Goal: Transaction & Acquisition: Book appointment/travel/reservation

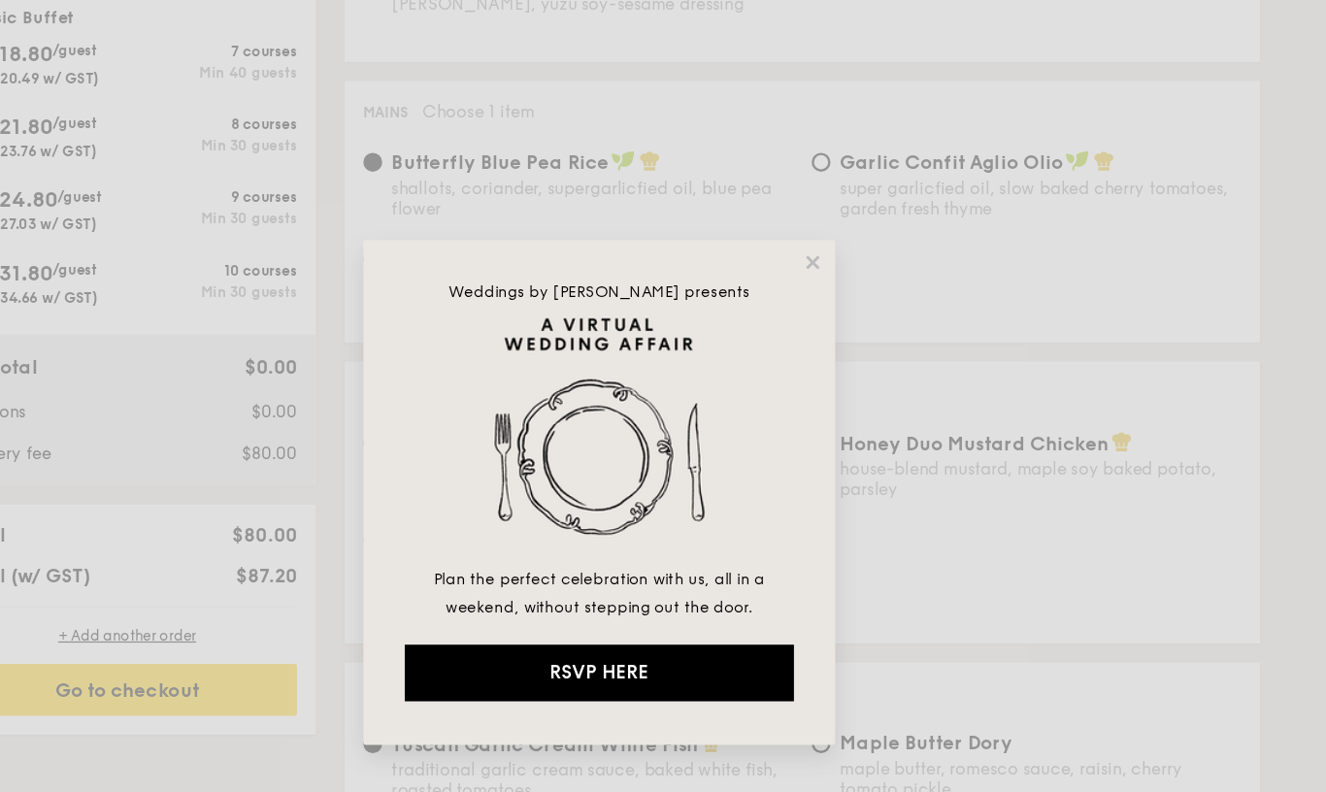
scroll to position [771, 0]
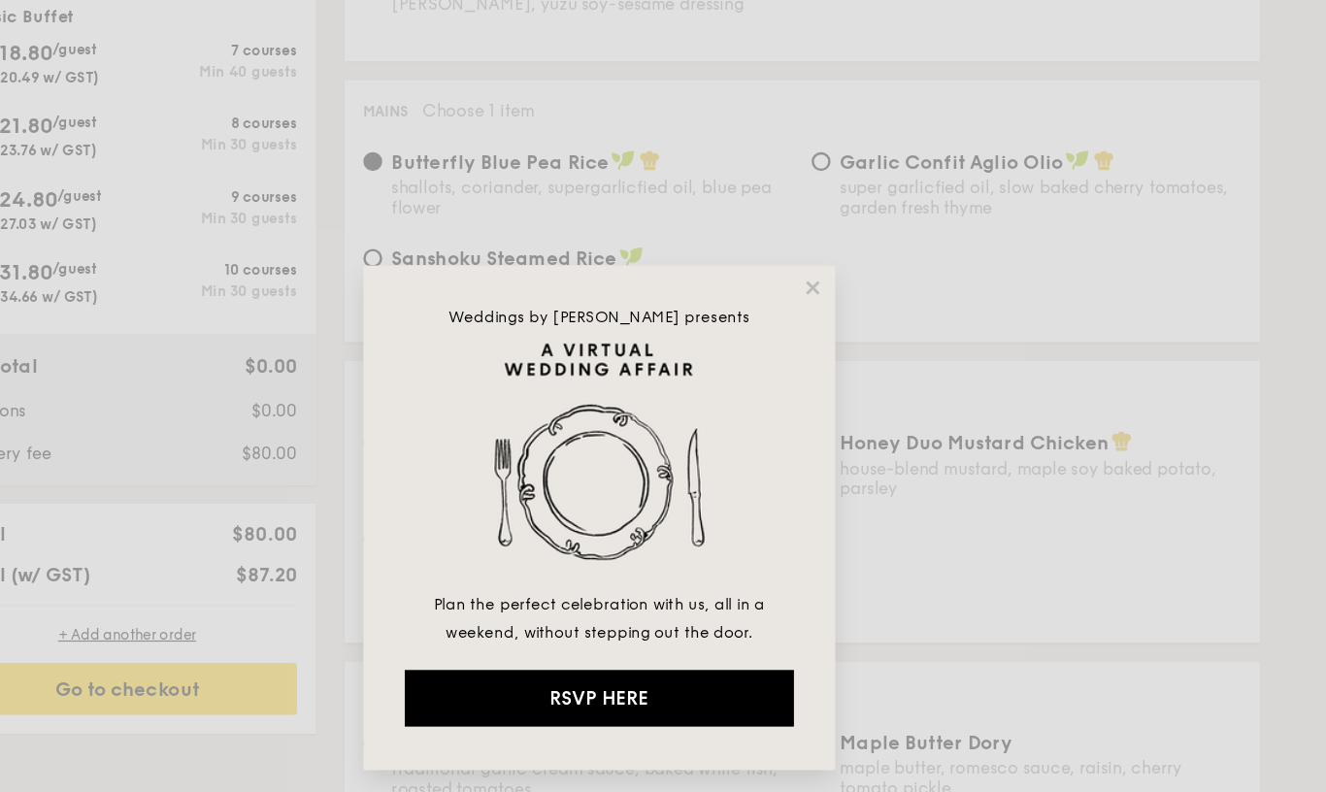
click at [653, 232] on div "Weddings by [PERSON_NAME] presents Plan the perfect celebration with us, all in…" at bounding box center [663, 439] width 388 height 415
click at [830, 242] on icon at bounding box center [838, 250] width 17 height 17
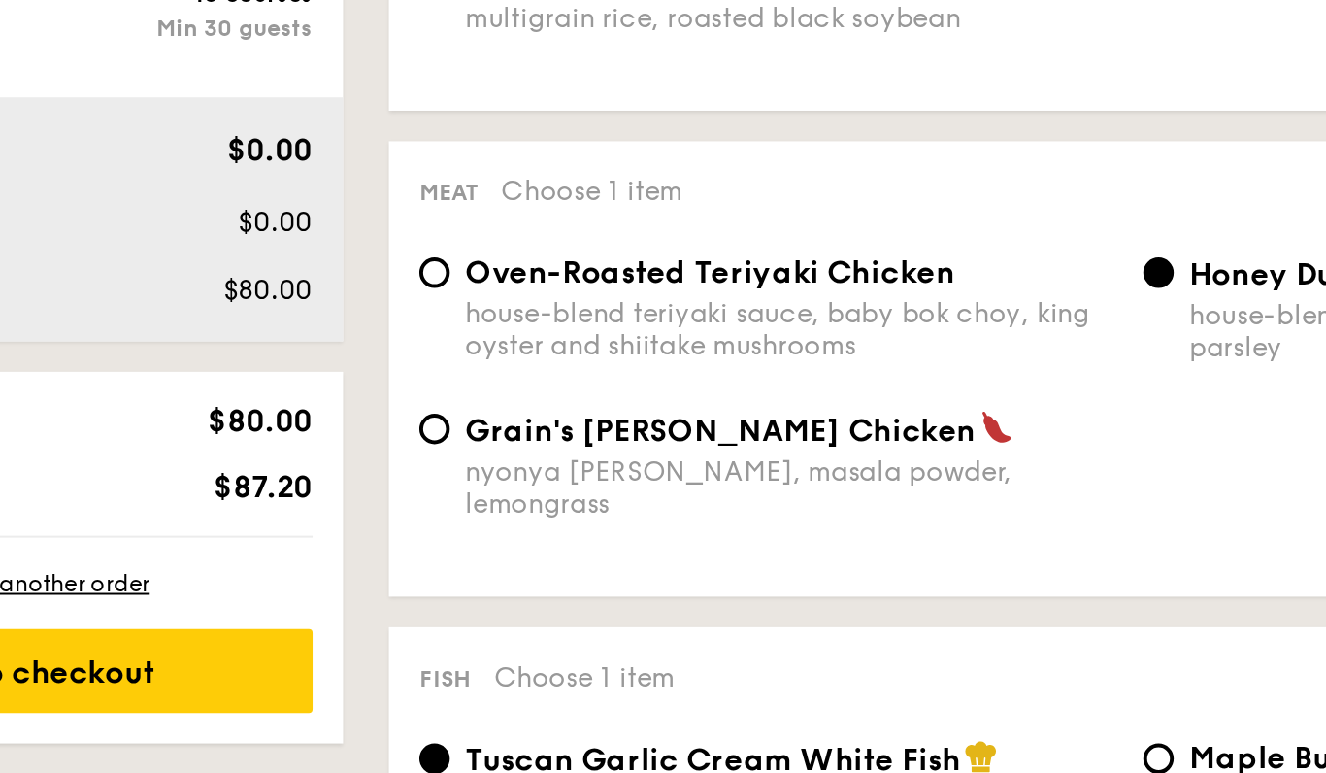
scroll to position [719, 0]
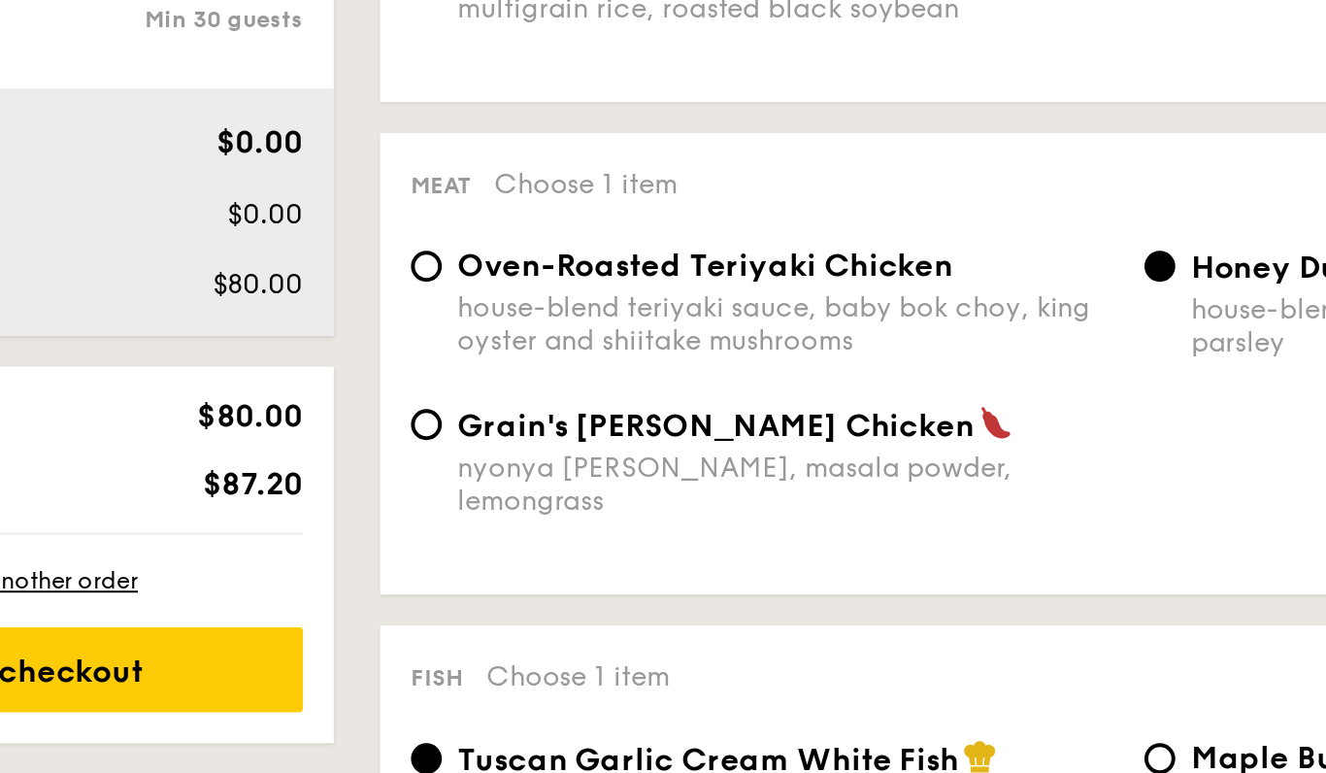
click at [513, 499] on div "Grain's [PERSON_NAME] Chicken nyonya [PERSON_NAME], masala powder, lemongrass" at bounding box center [657, 527] width 330 height 56
click at [484, 501] on input "Grain's [PERSON_NAME] Chicken nyonya [PERSON_NAME], masala powder, lemongrass" at bounding box center [477, 509] width 16 height 16
radio input "true"
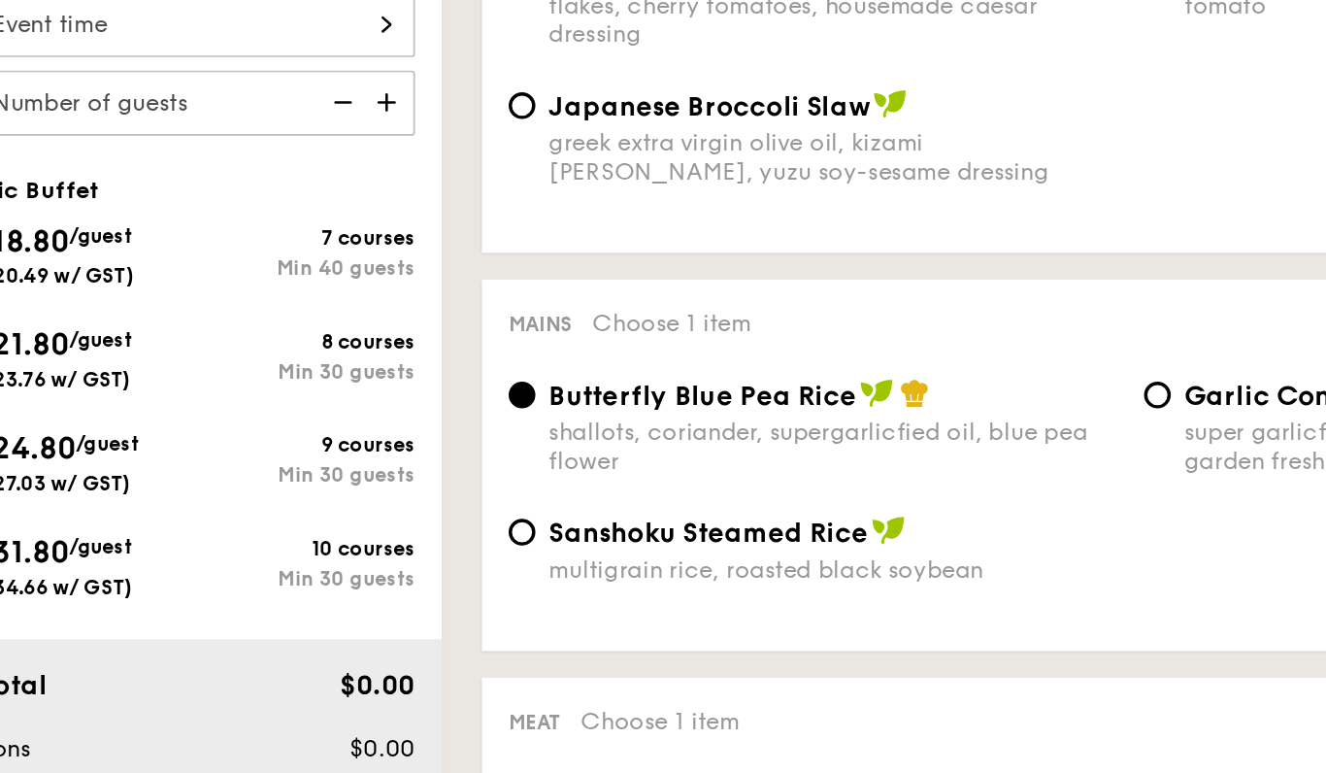
scroll to position [677, 0]
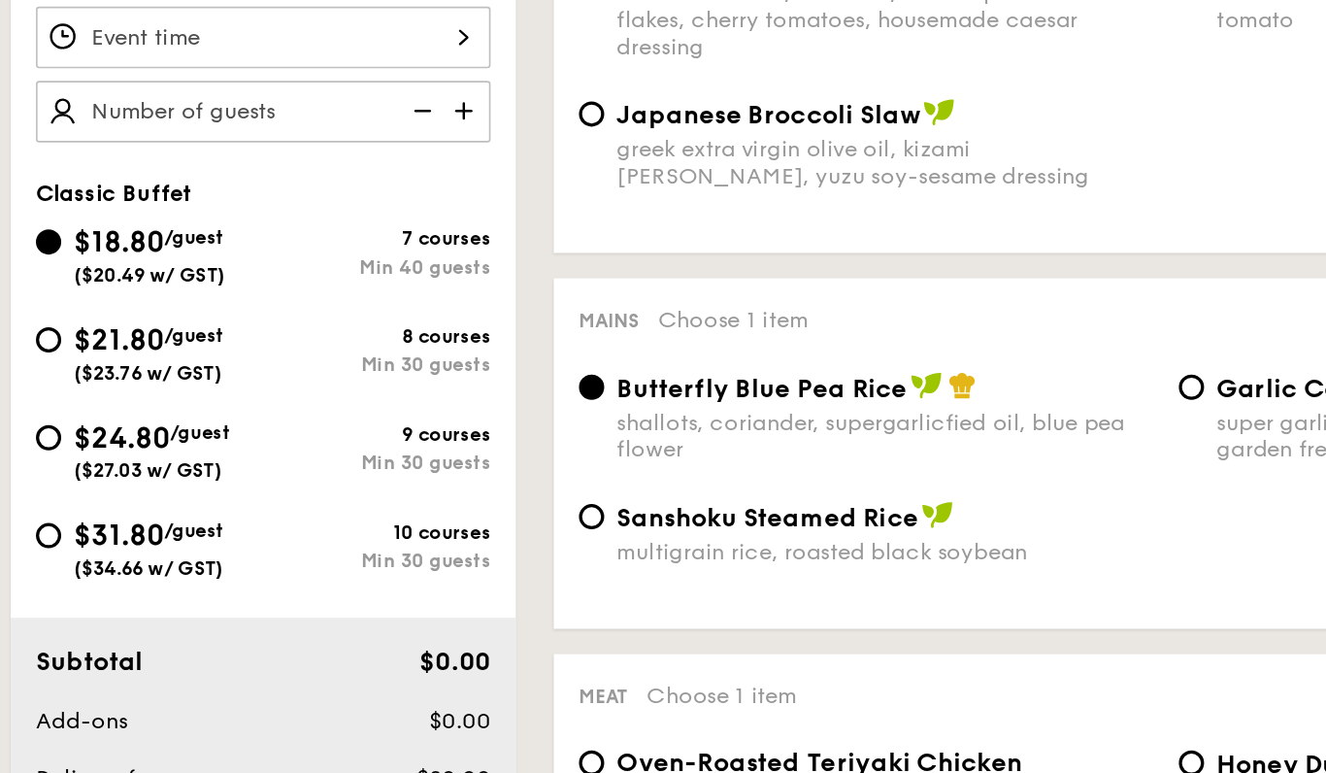
click at [158, 201] on span "$21.80" at bounding box center [185, 211] width 55 height 21
click at [135, 204] on input "$21.80 /guest ($23.76 w/ GST) 8 courses Min 30 guests" at bounding box center [143, 212] width 16 height 16
radio input "true"
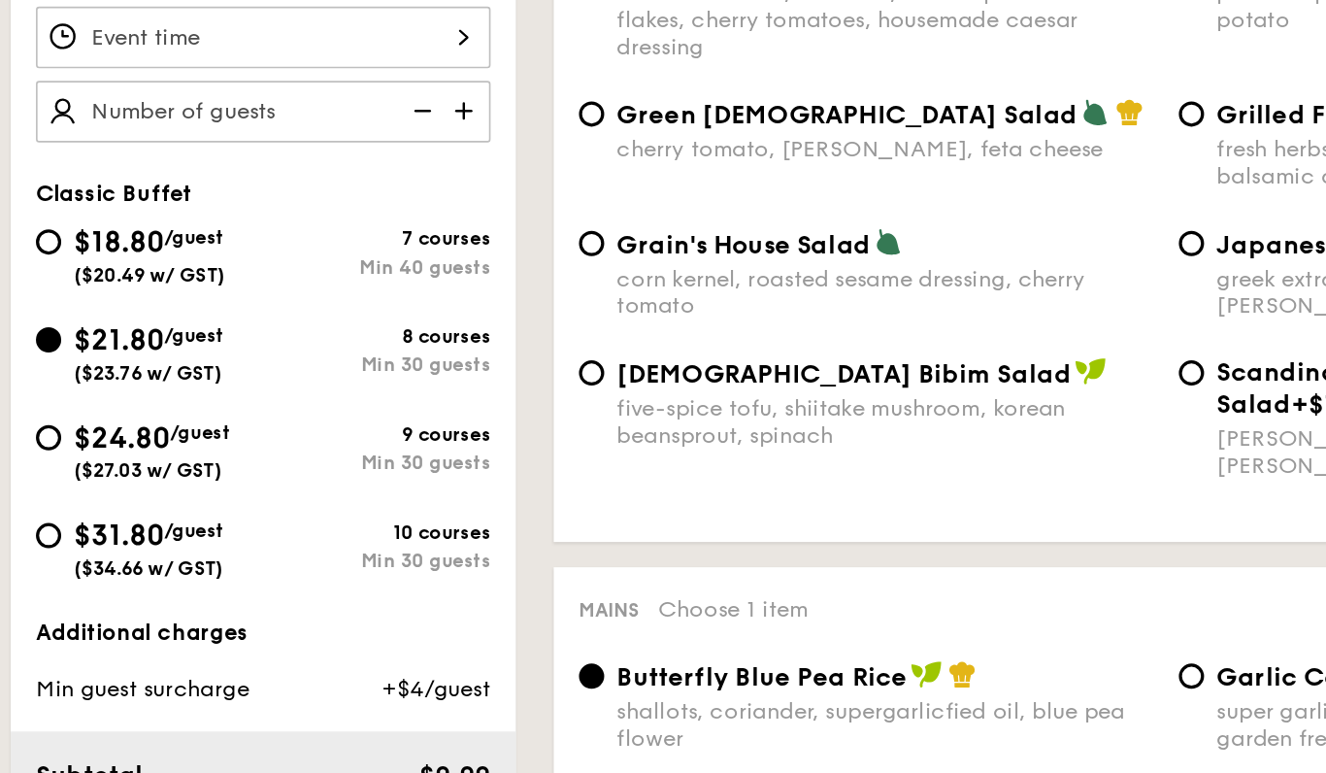
radio input "true"
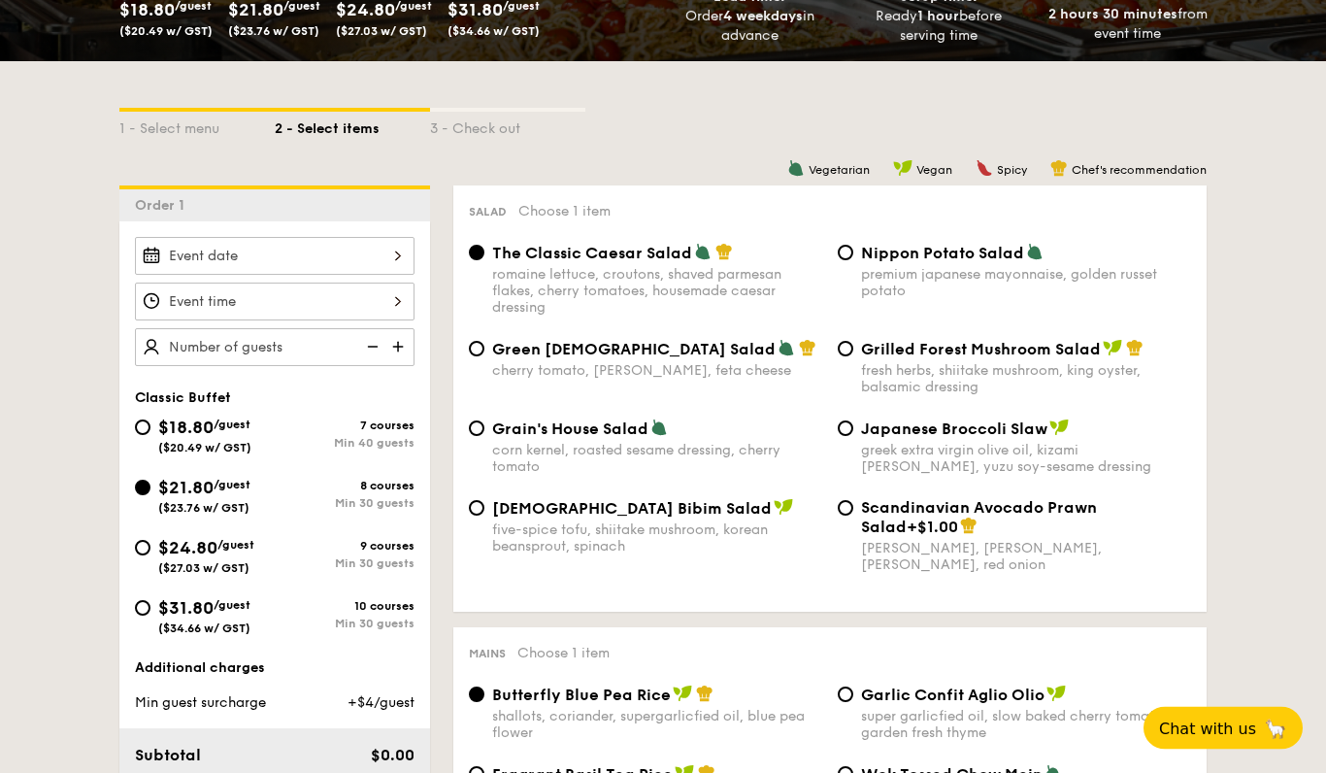
scroll to position [401, 0]
click at [376, 243] on div at bounding box center [275, 256] width 280 height 38
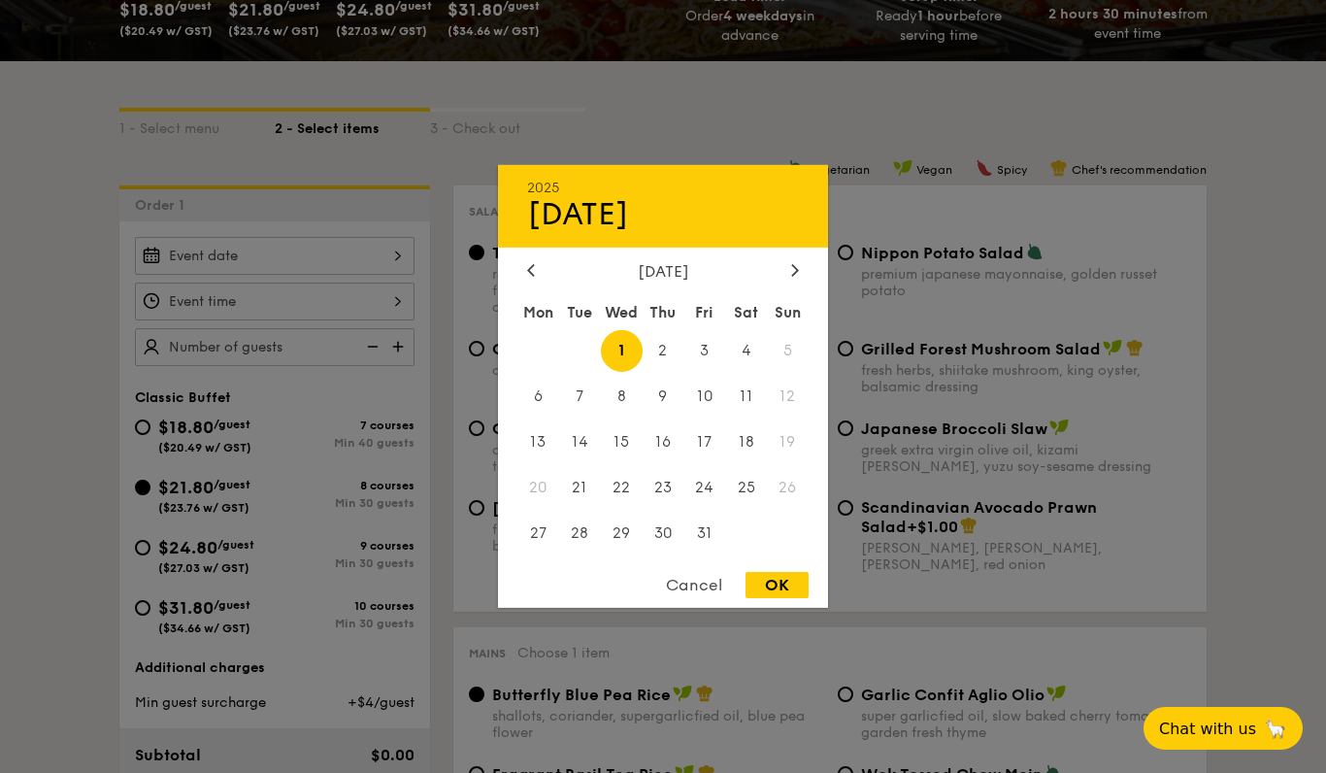
click at [799, 372] on span "5" at bounding box center [788, 351] width 42 height 42
click at [555, 417] on span "6" at bounding box center [538, 397] width 42 height 42
click at [779, 372] on span "5" at bounding box center [788, 351] width 42 height 42
click at [753, 372] on span "4" at bounding box center [746, 351] width 42 height 42
click at [800, 372] on span "5" at bounding box center [788, 351] width 42 height 42
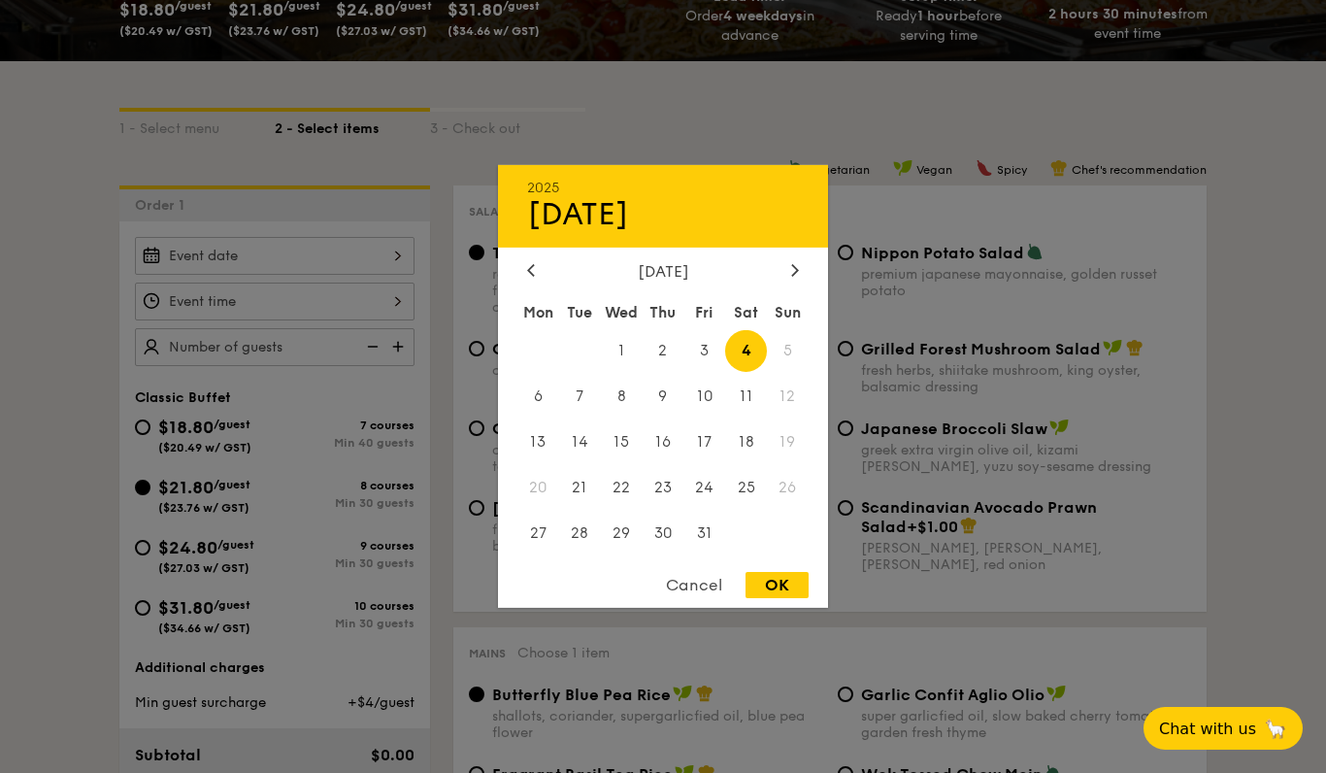
click at [788, 372] on span "5" at bounding box center [788, 351] width 42 height 42
click at [715, 372] on span "3" at bounding box center [704, 351] width 42 height 42
click at [670, 372] on span "2" at bounding box center [664, 351] width 42 height 42
click at [767, 372] on span "5" at bounding box center [788, 351] width 42 height 42
click at [779, 372] on span "5" at bounding box center [788, 351] width 42 height 42
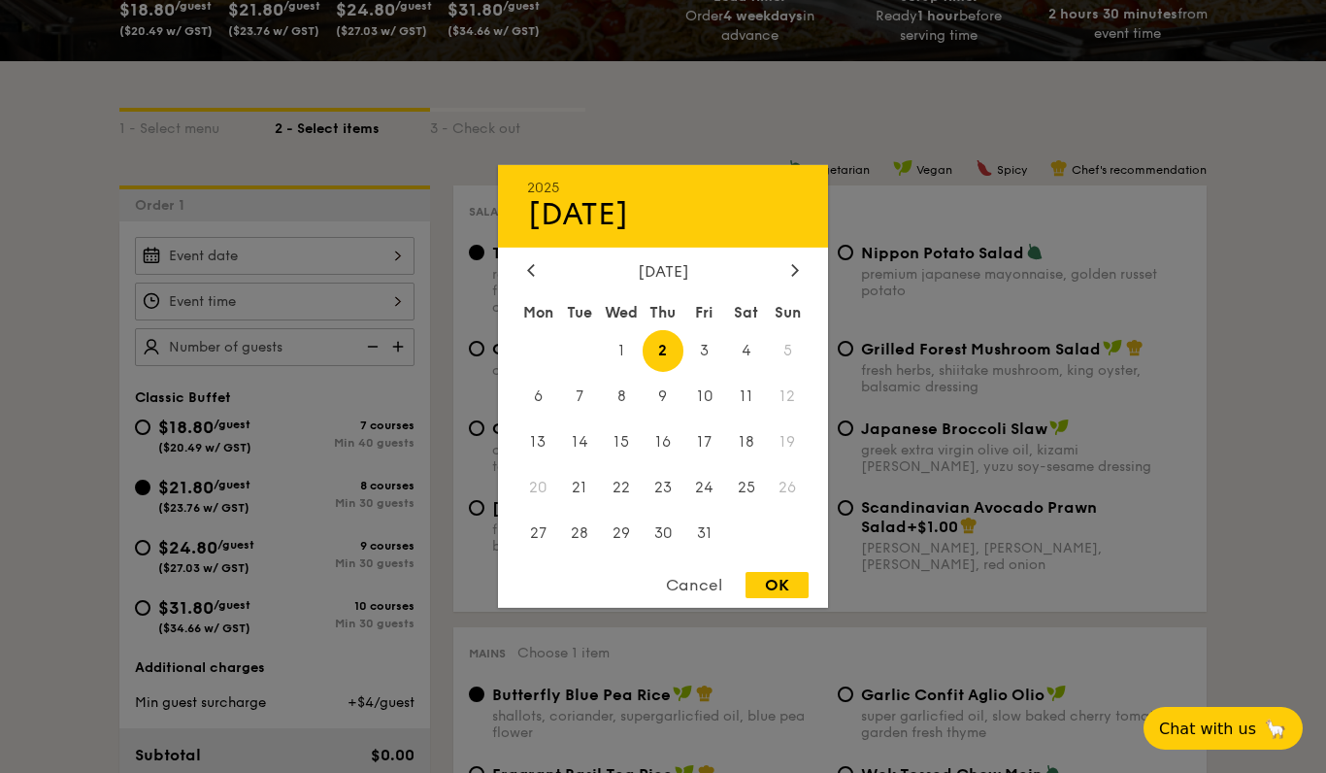
click at [552, 417] on span "6" at bounding box center [538, 397] width 42 height 42
click at [368, 319] on div at bounding box center [663, 386] width 1326 height 773
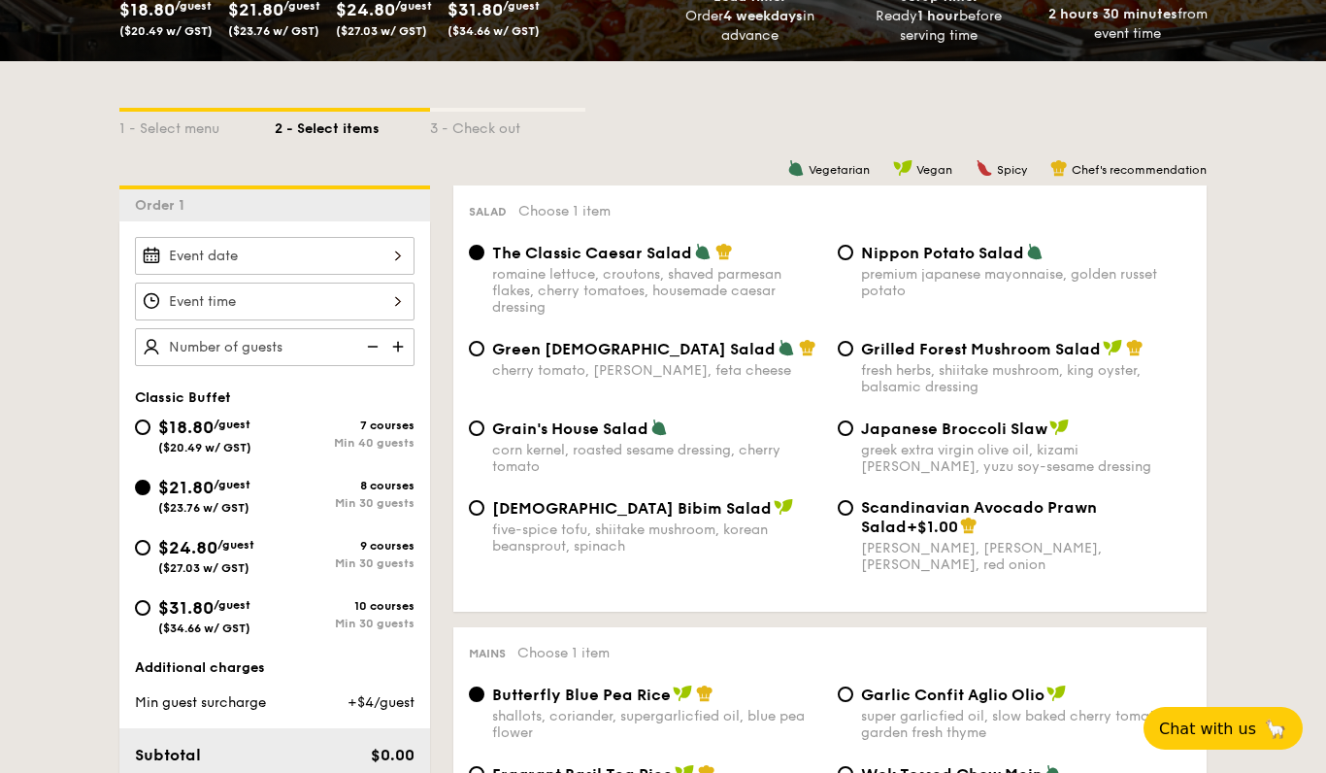
click at [388, 302] on div at bounding box center [275, 301] width 280 height 38
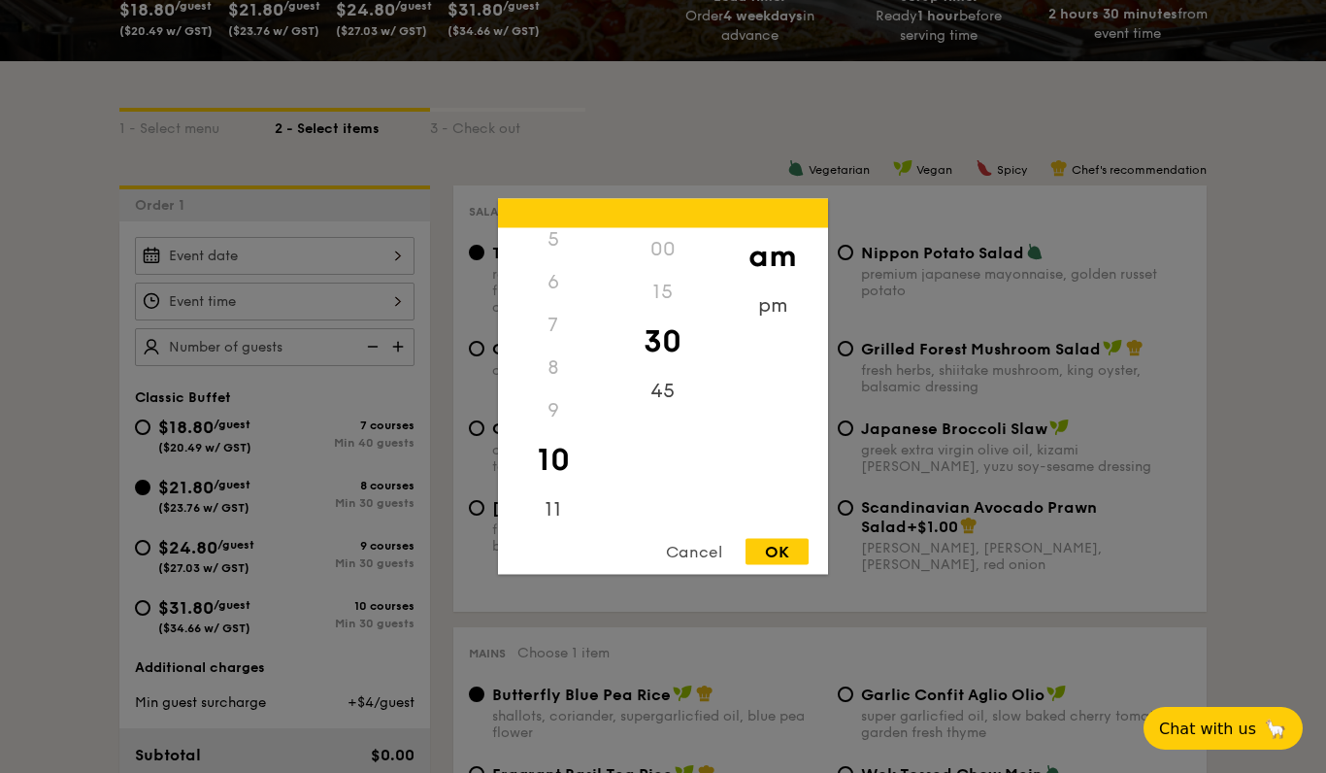
click at [375, 255] on div at bounding box center [663, 386] width 1326 height 773
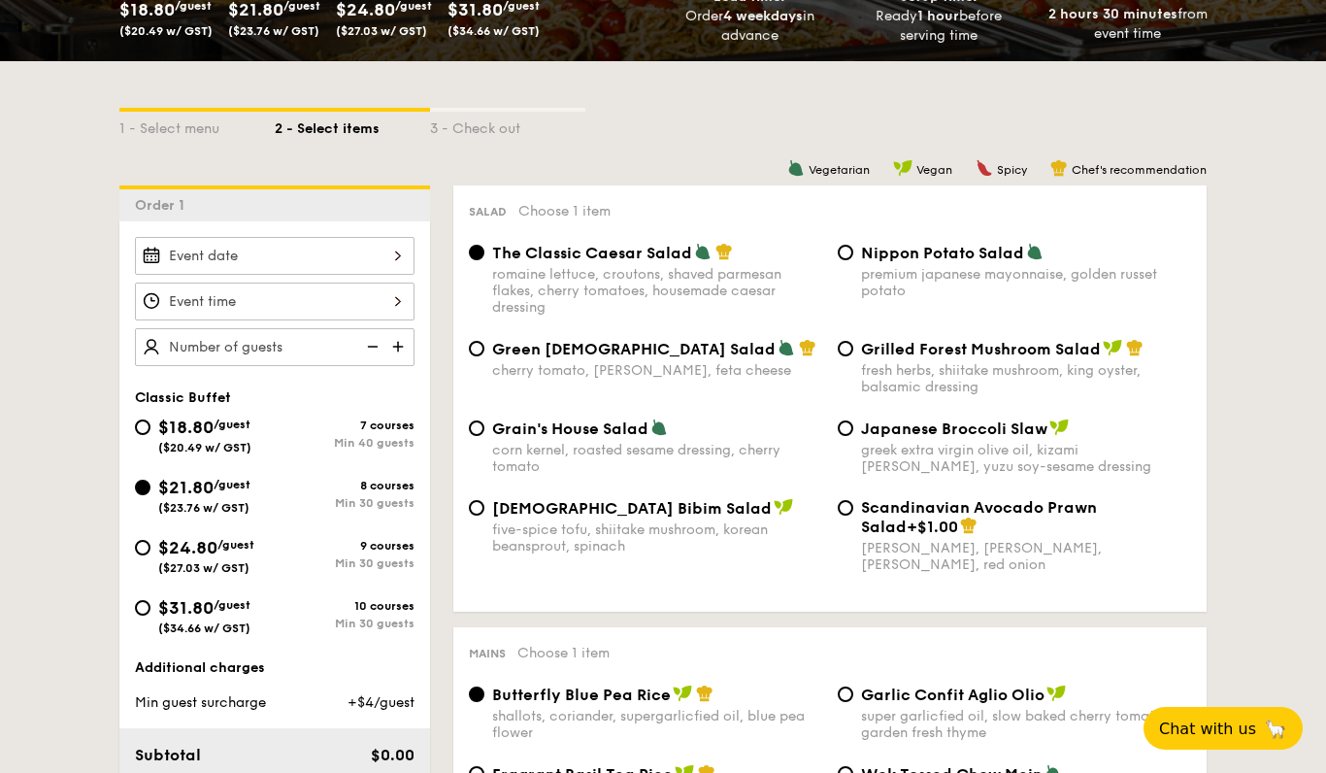
click at [388, 249] on div at bounding box center [663, 386] width 1326 height 773
click at [389, 250] on div at bounding box center [275, 256] width 280 height 38
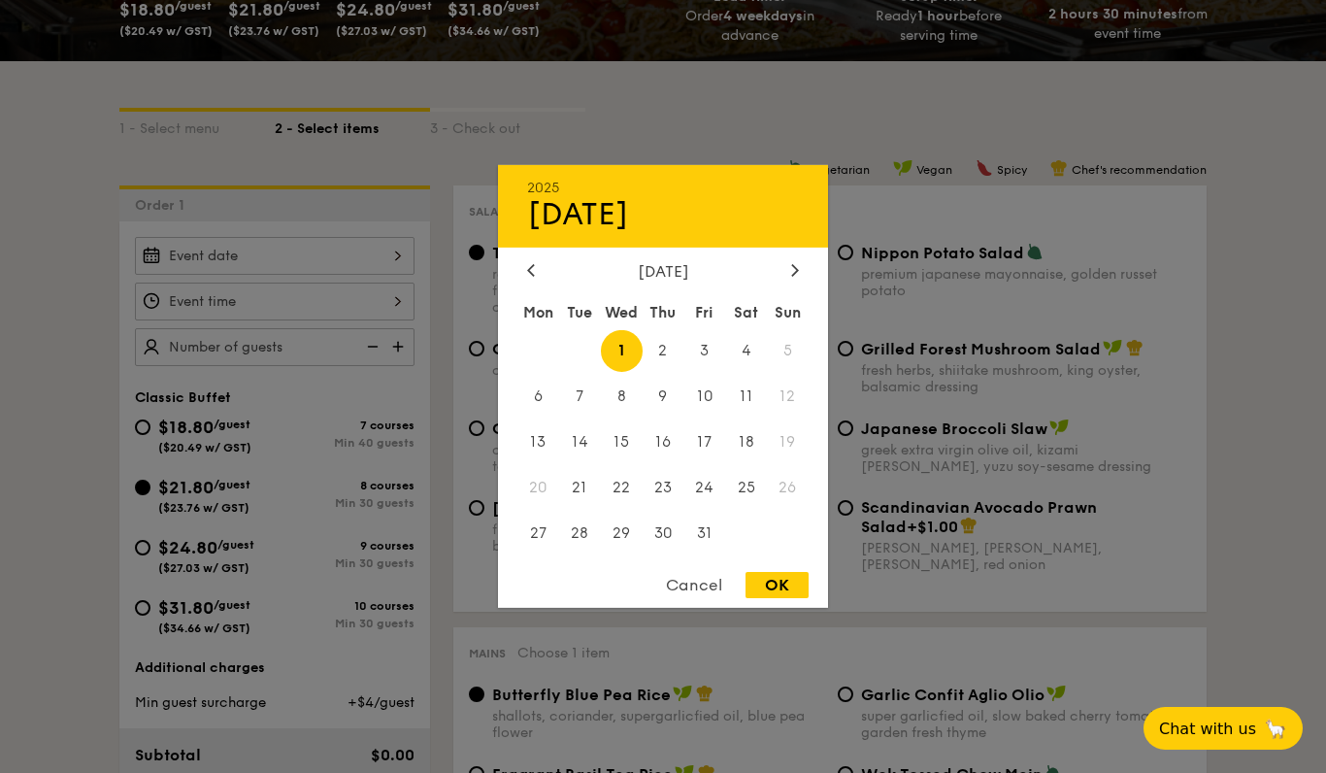
click at [783, 372] on span "5" at bounding box center [788, 351] width 42 height 42
click at [777, 372] on span "5" at bounding box center [788, 351] width 42 height 42
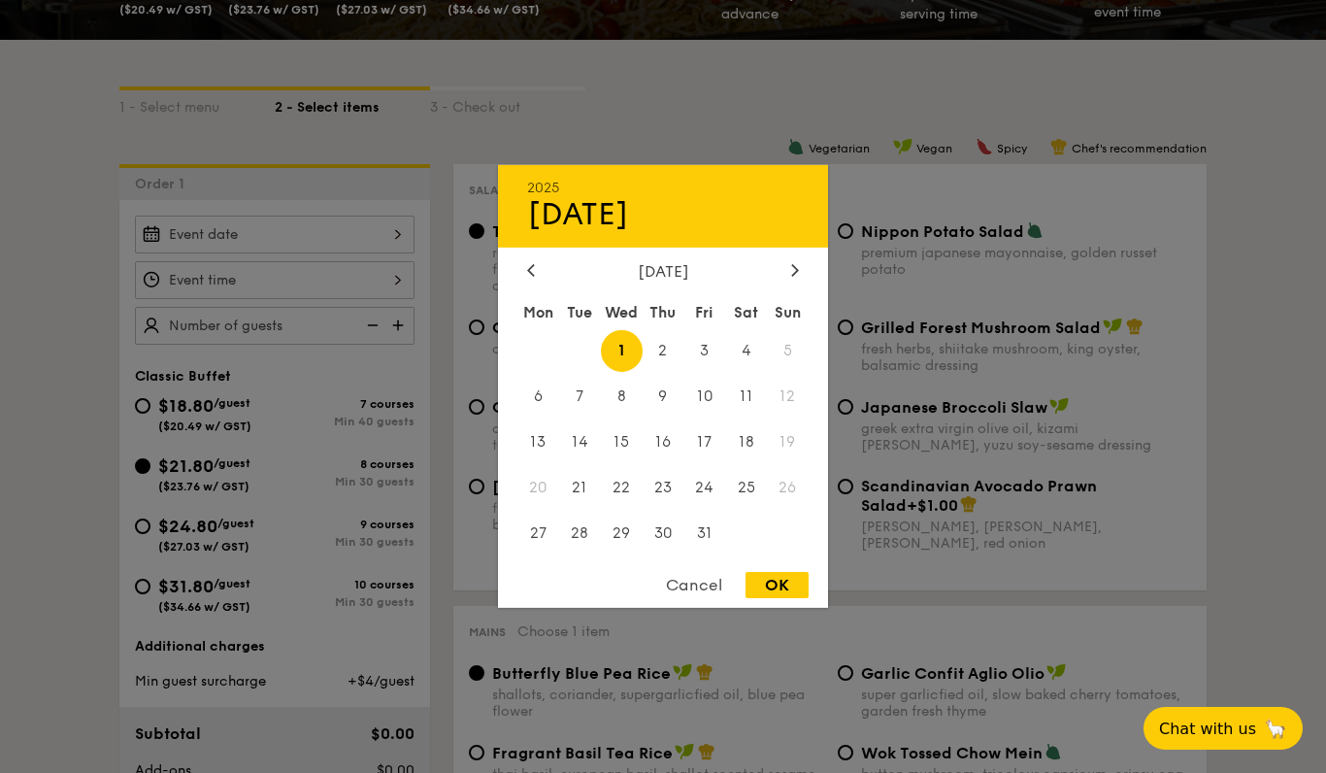
scroll to position [409, 0]
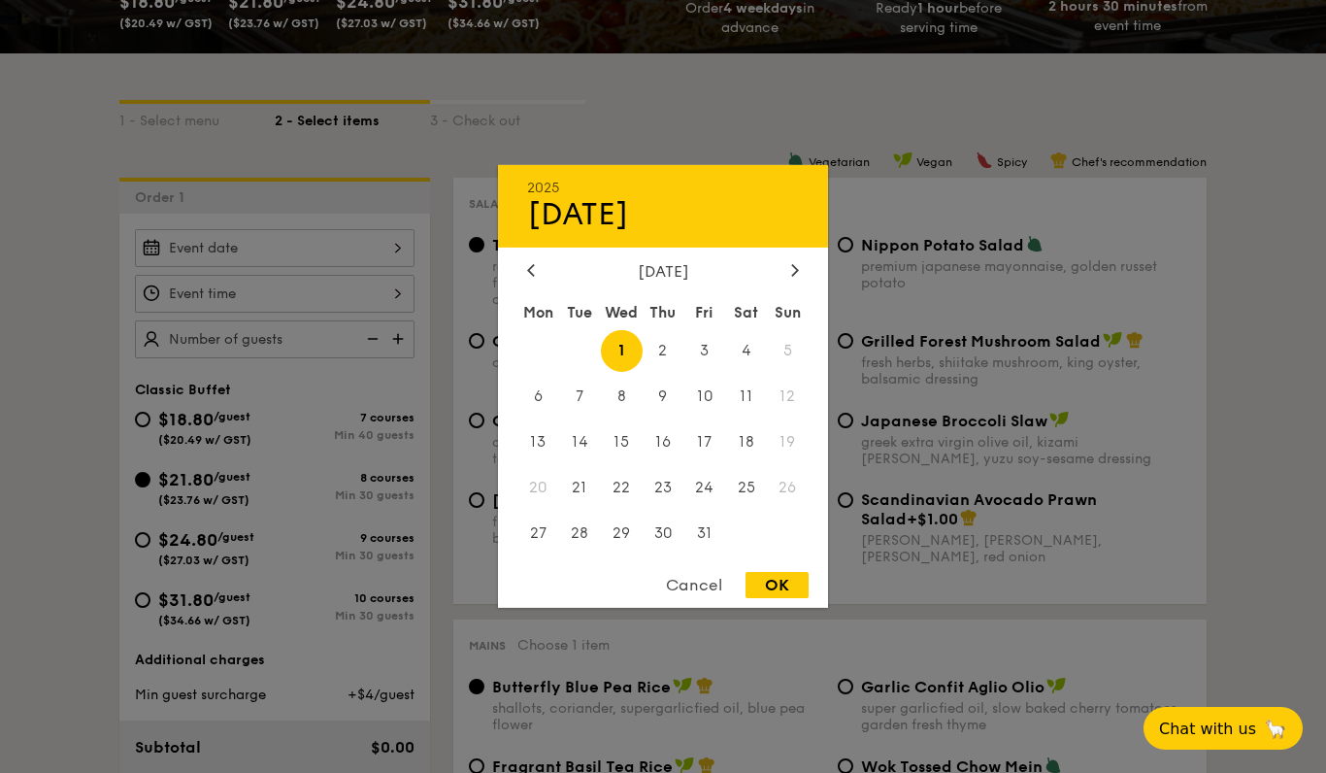
click at [396, 337] on div at bounding box center [663, 386] width 1326 height 773
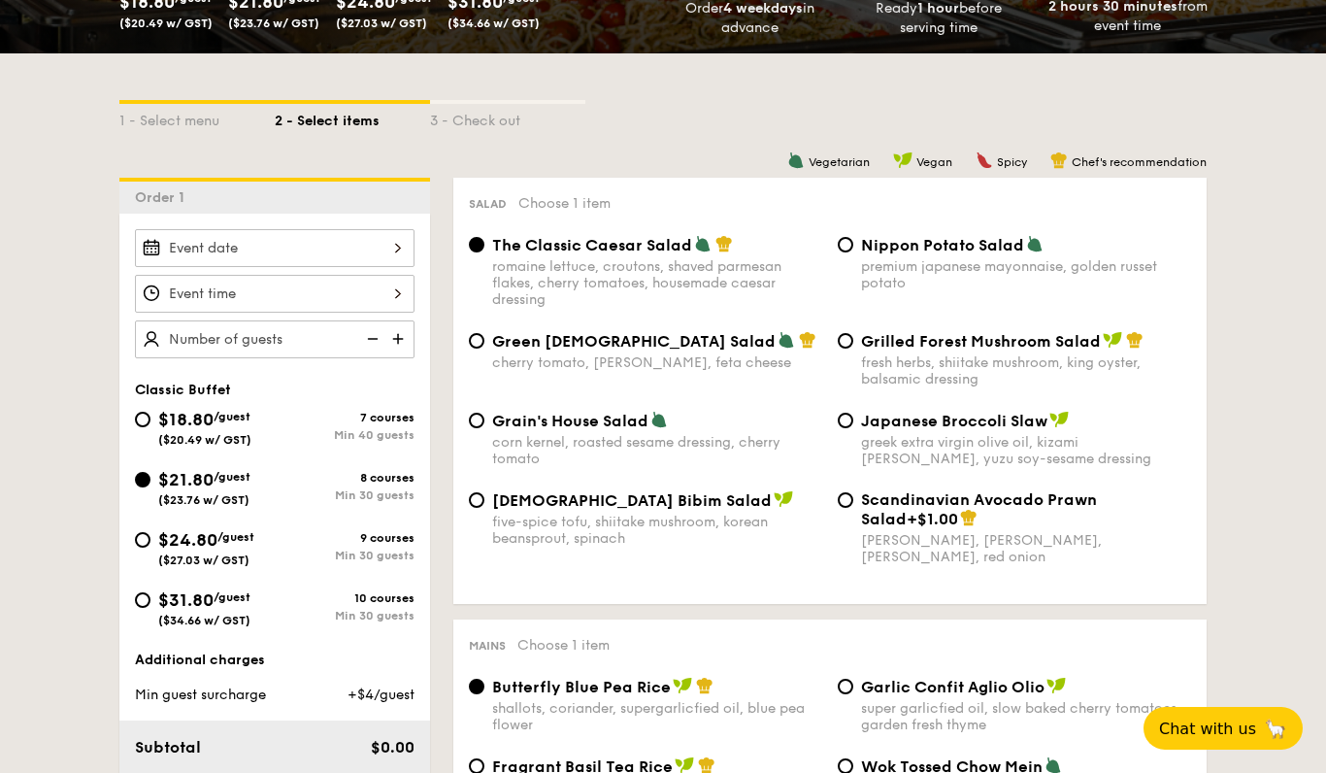
click at [474, 172] on div at bounding box center [663, 386] width 1326 height 773
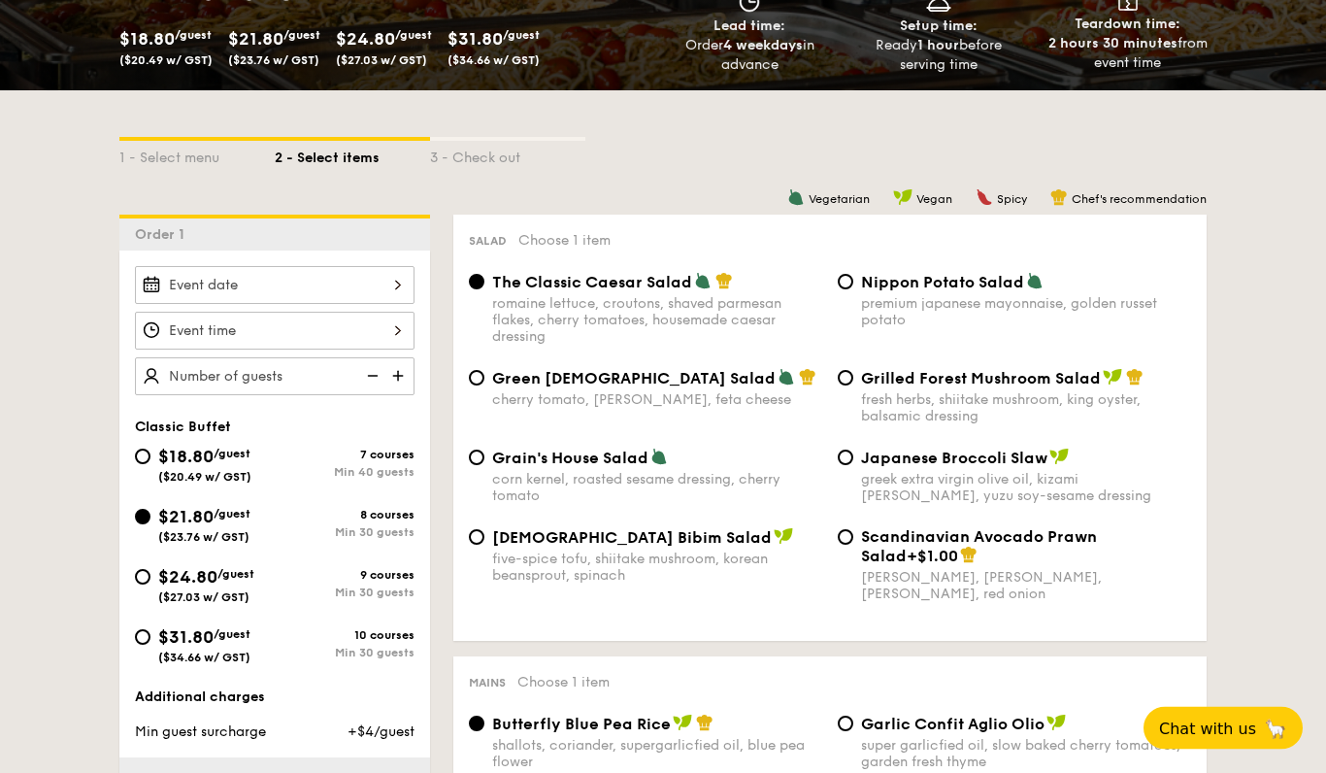
scroll to position [372, 0]
click at [263, 580] on div "$24.80 /guest ($27.03 w/ GST)" at bounding box center [205, 583] width 140 height 41
click at [150, 580] on input "$24.80 /guest ($27.03 w/ GST) 9 courses Min 30 guests" at bounding box center [143, 577] width 16 height 16
radio input "true"
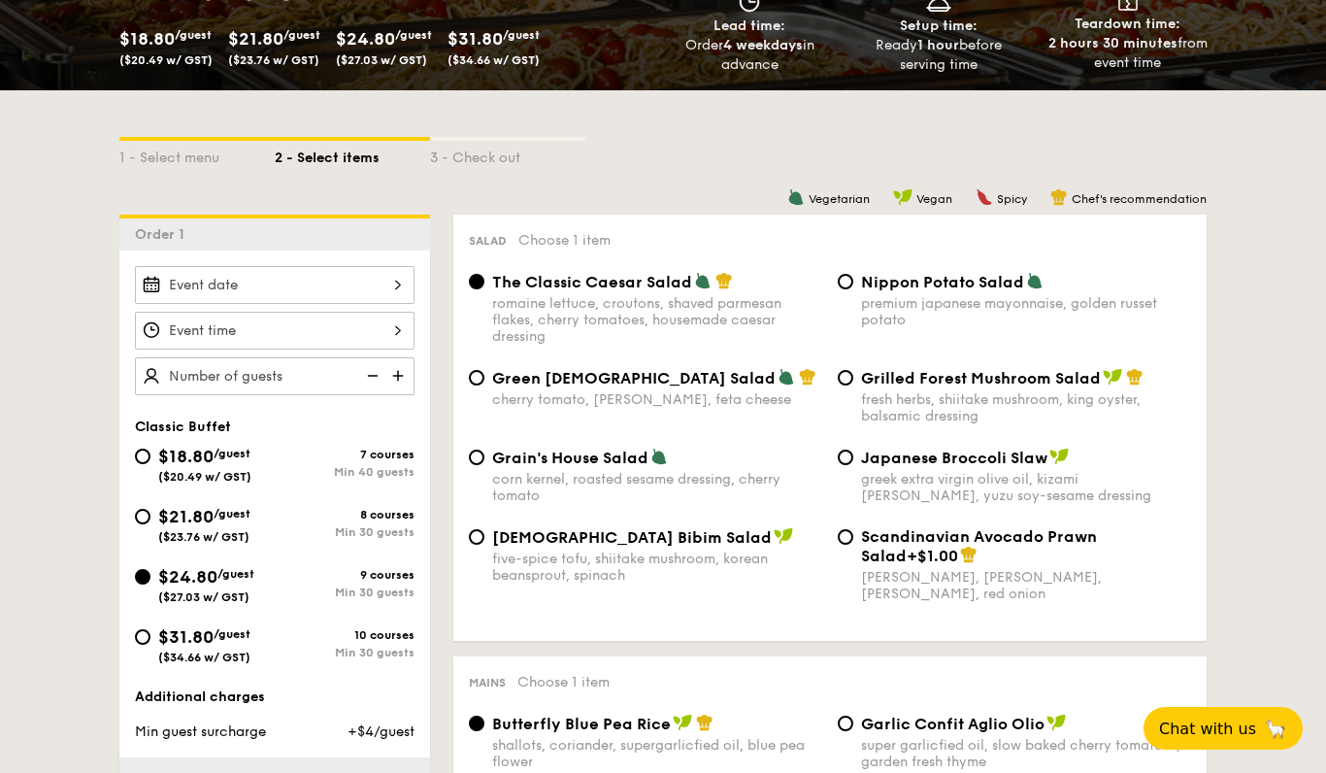
radio input "true"
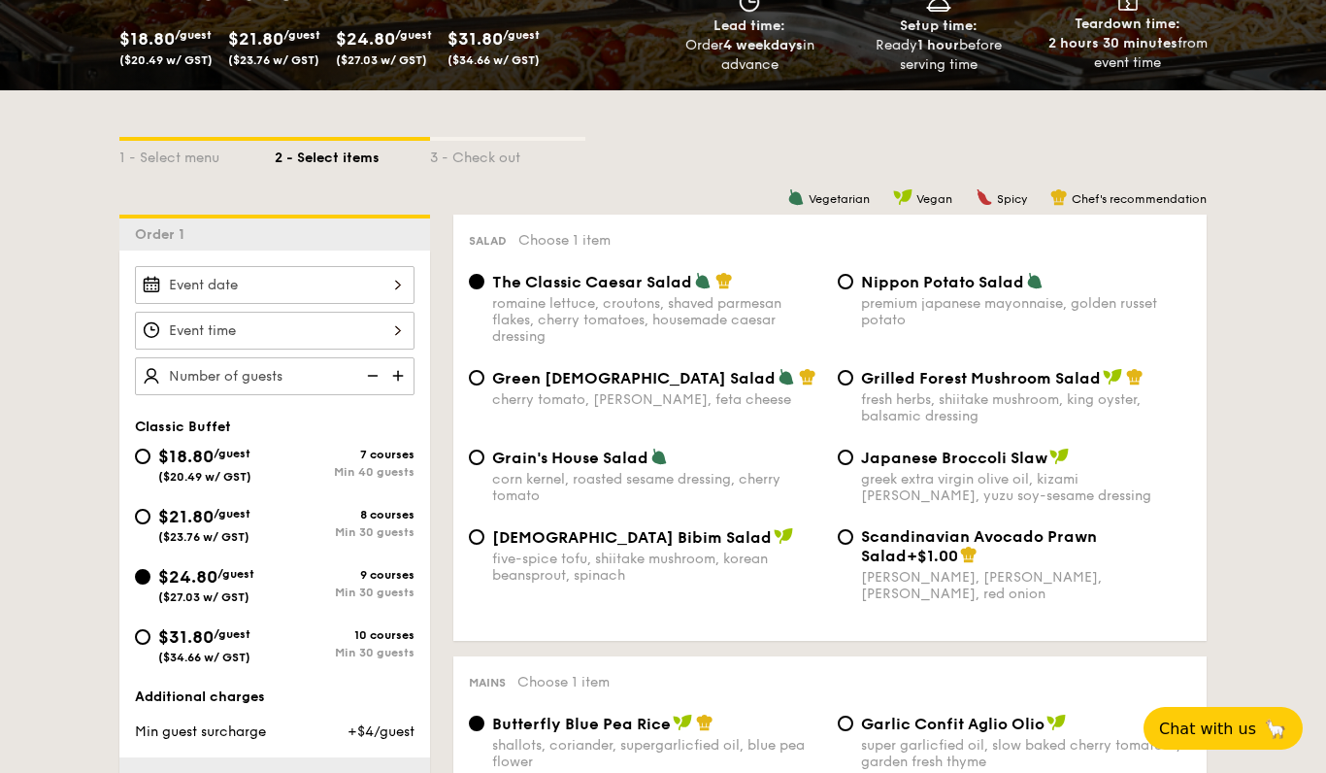
radio input "true"
click at [407, 297] on div at bounding box center [275, 285] width 280 height 38
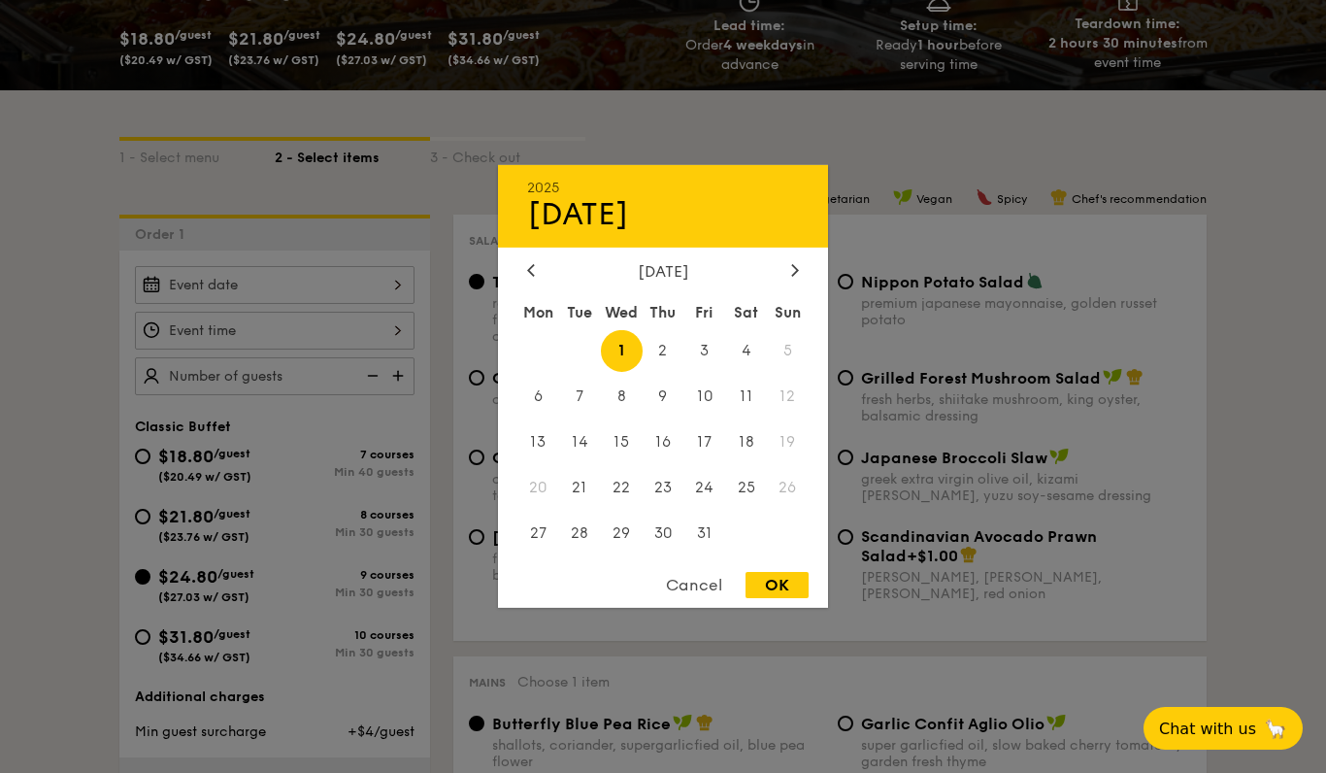
click at [296, 709] on div at bounding box center [663, 386] width 1326 height 773
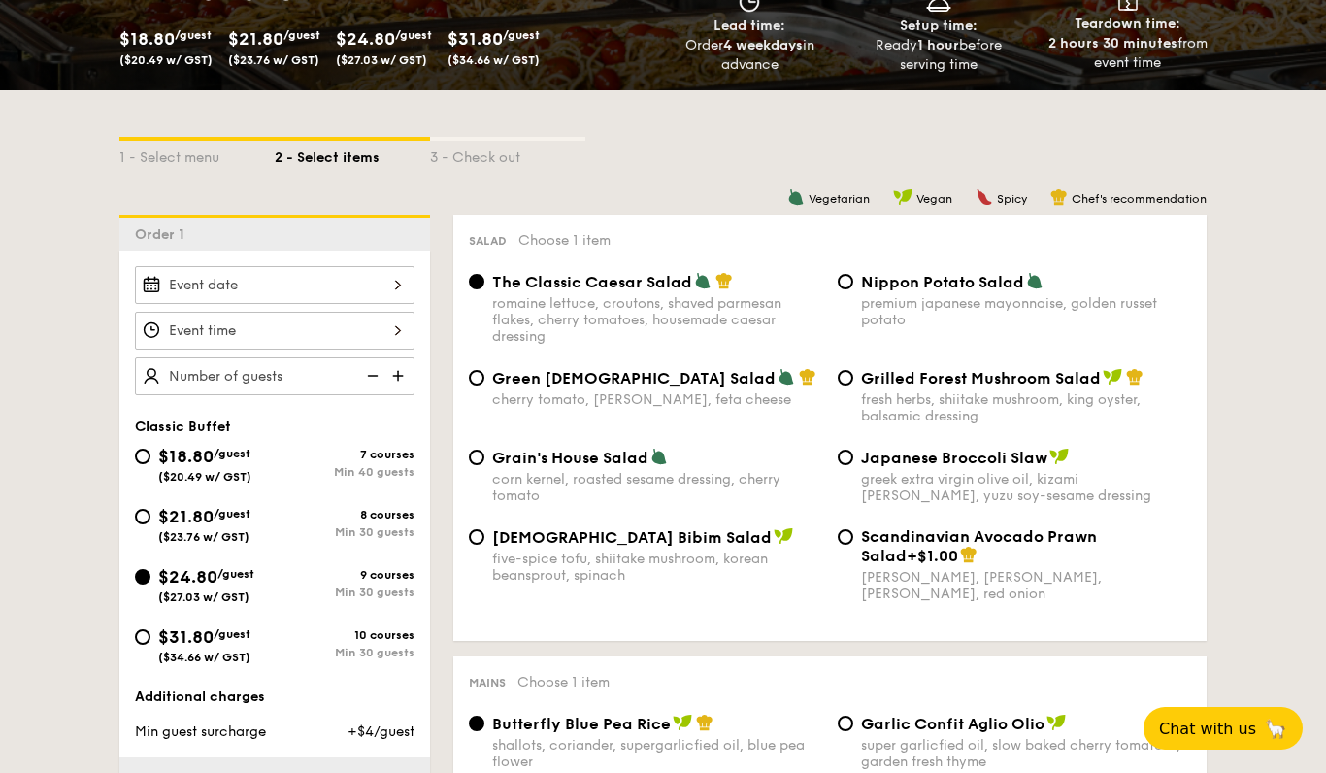
click at [305, 636] on div "10 courses" at bounding box center [345, 635] width 140 height 14
click at [150, 636] on input "$31.80 /guest ($34.66 w/ GST) 10 courses Min 30 guests" at bounding box center [143, 637] width 16 height 16
radio input "true"
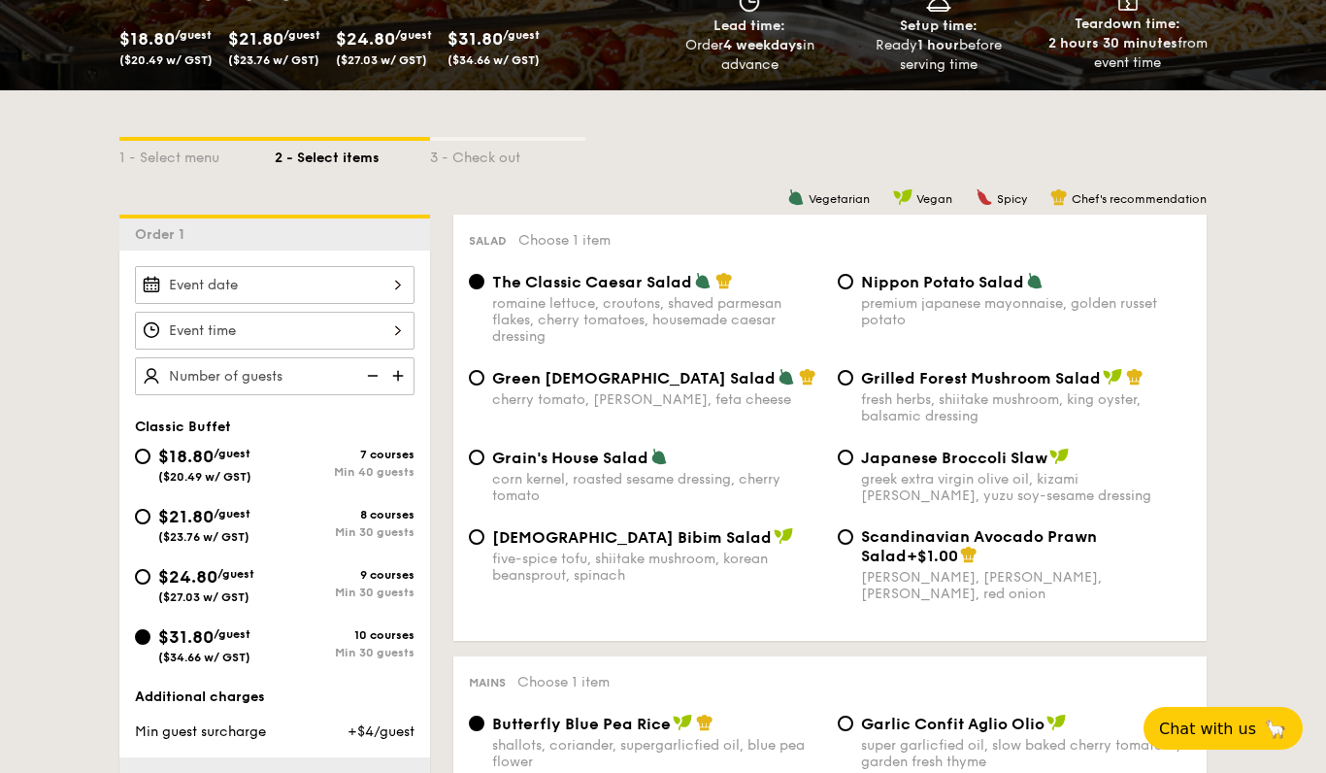
radio input "true"
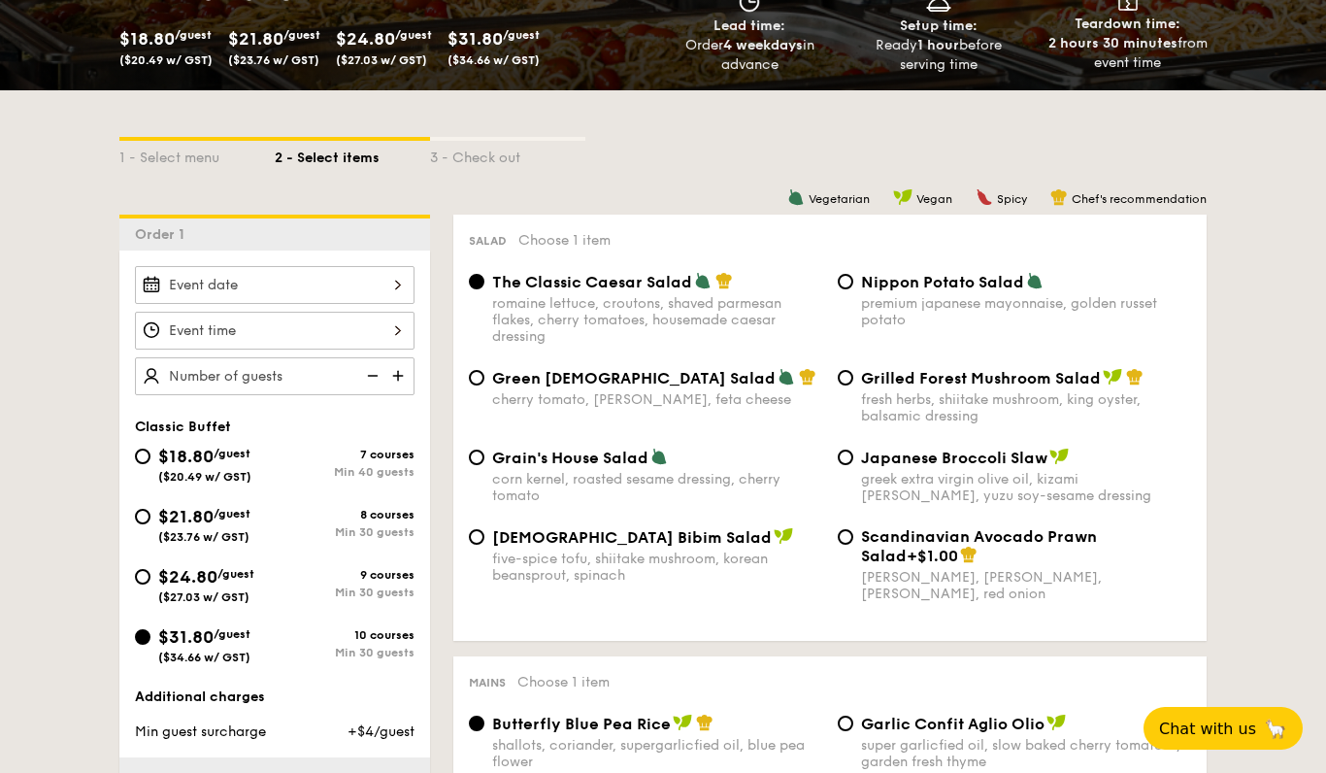
radio input "true"
click at [392, 287] on div at bounding box center [275, 285] width 280 height 38
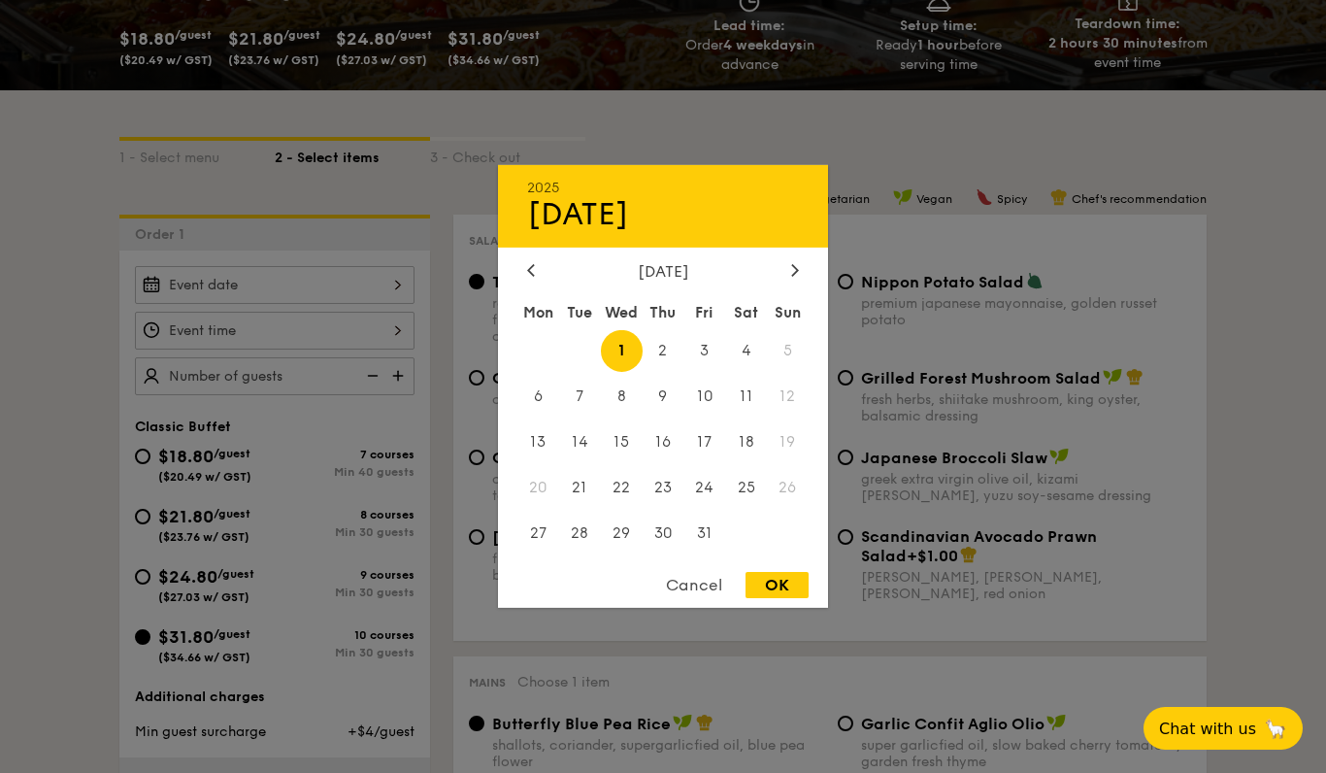
click at [734, 372] on span "4" at bounding box center [746, 351] width 42 height 42
click at [703, 372] on span "3" at bounding box center [704, 351] width 42 height 42
click at [643, 372] on span "2" at bounding box center [664, 351] width 42 height 42
click at [689, 372] on span "3" at bounding box center [704, 351] width 42 height 42
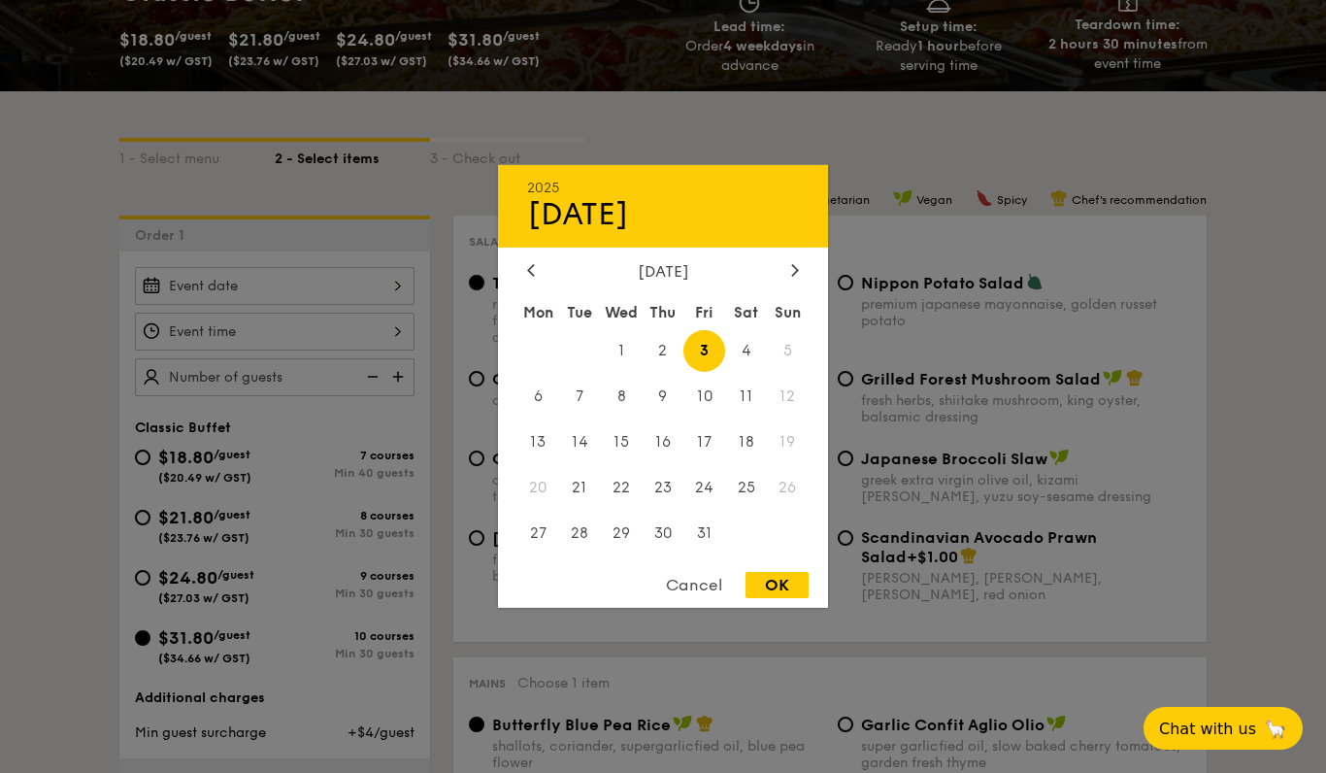
click at [730, 372] on span "4" at bounding box center [746, 351] width 42 height 42
click at [786, 372] on span "5" at bounding box center [788, 351] width 42 height 42
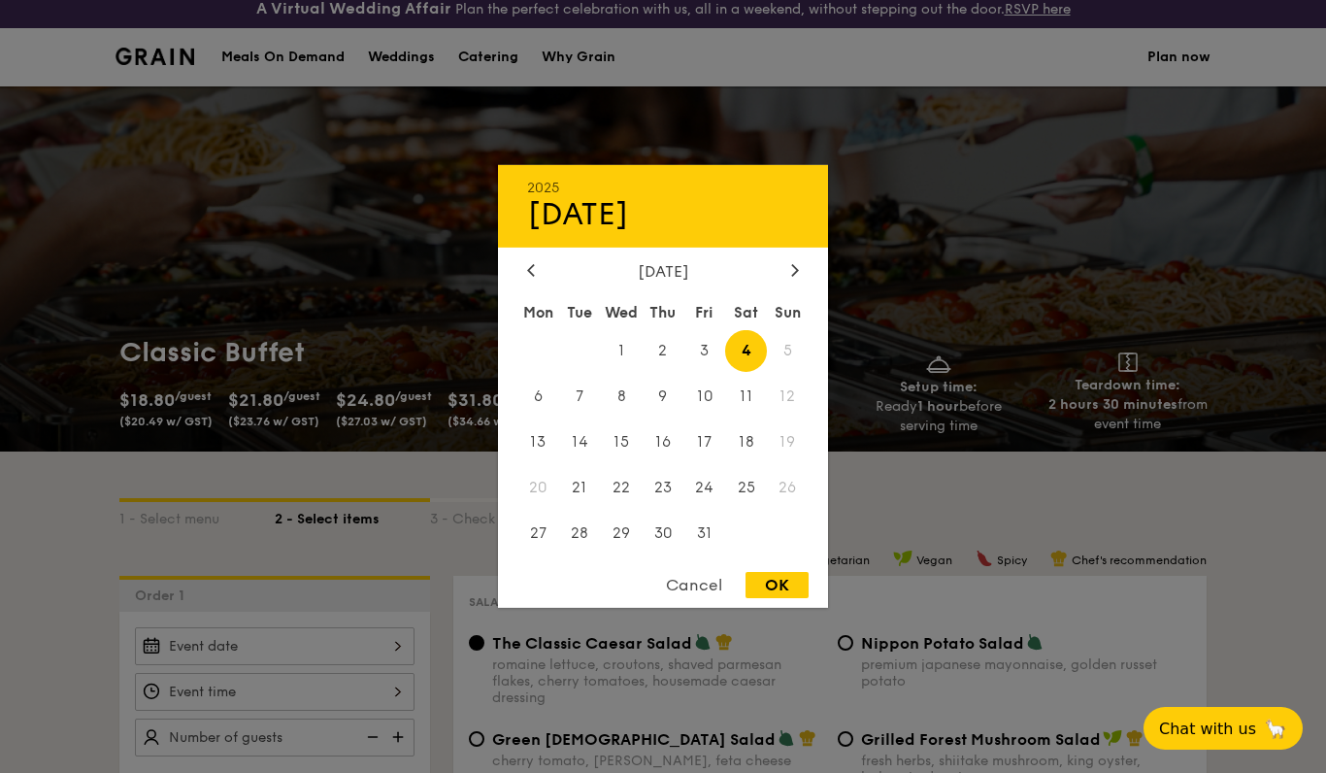
scroll to position [0, 0]
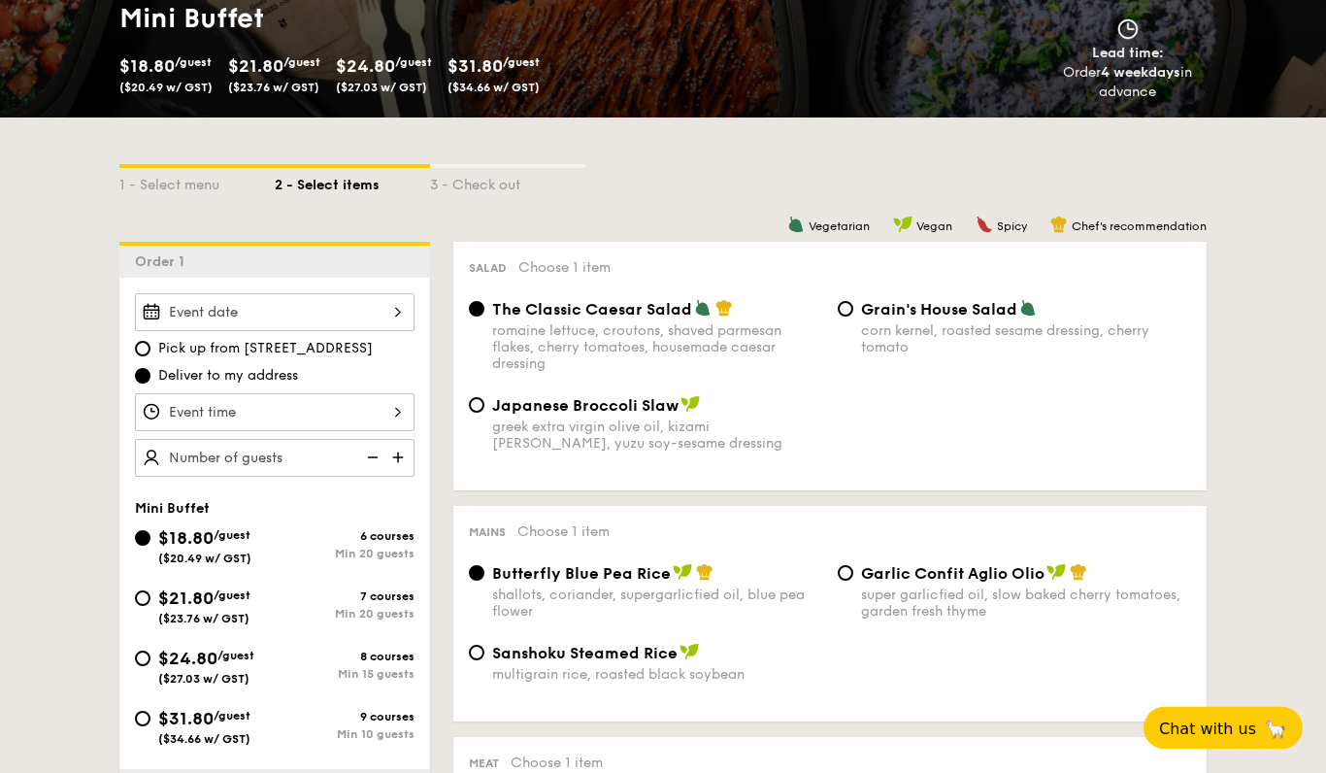
scroll to position [345, 0]
click at [379, 304] on div at bounding box center [275, 312] width 280 height 38
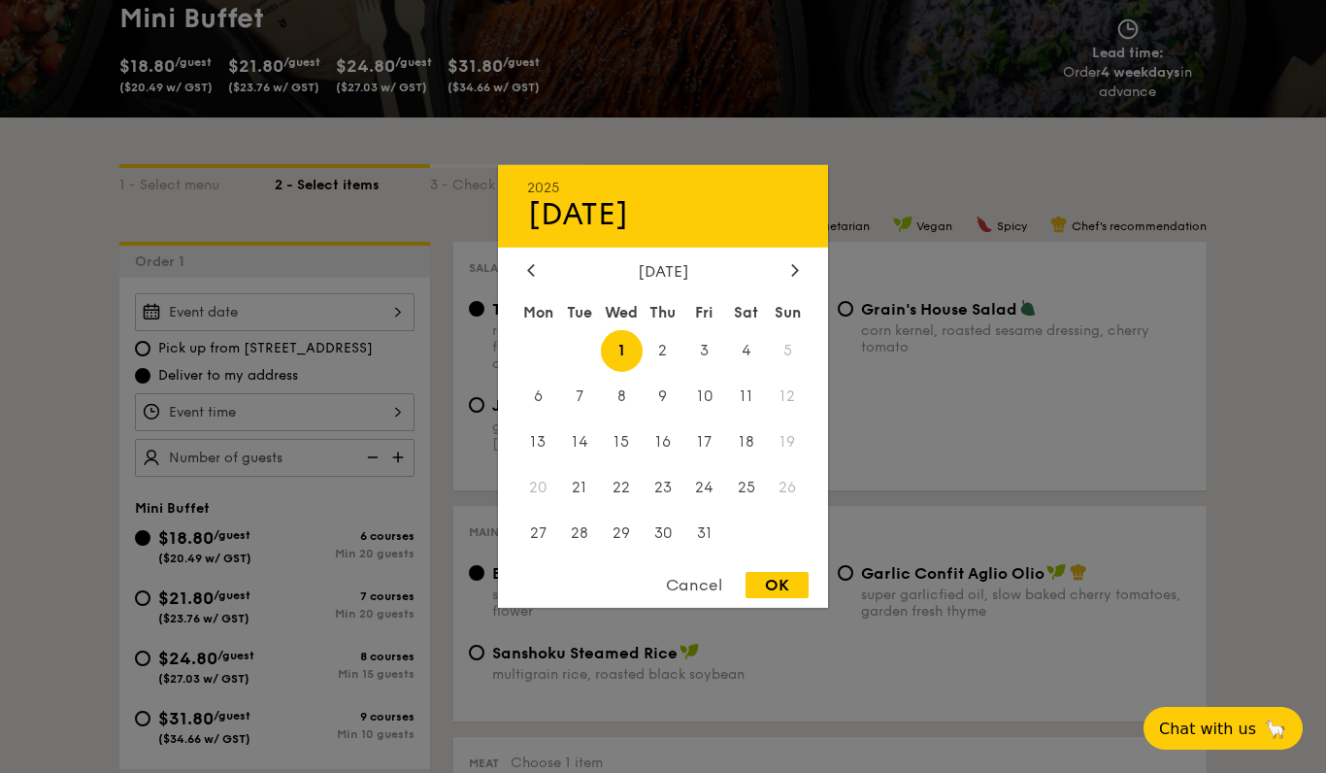
click at [808, 372] on span "5" at bounding box center [788, 351] width 42 height 42
click at [556, 281] on div "[DATE]" at bounding box center [663, 271] width 272 height 18
click at [710, 181] on div at bounding box center [663, 386] width 1326 height 773
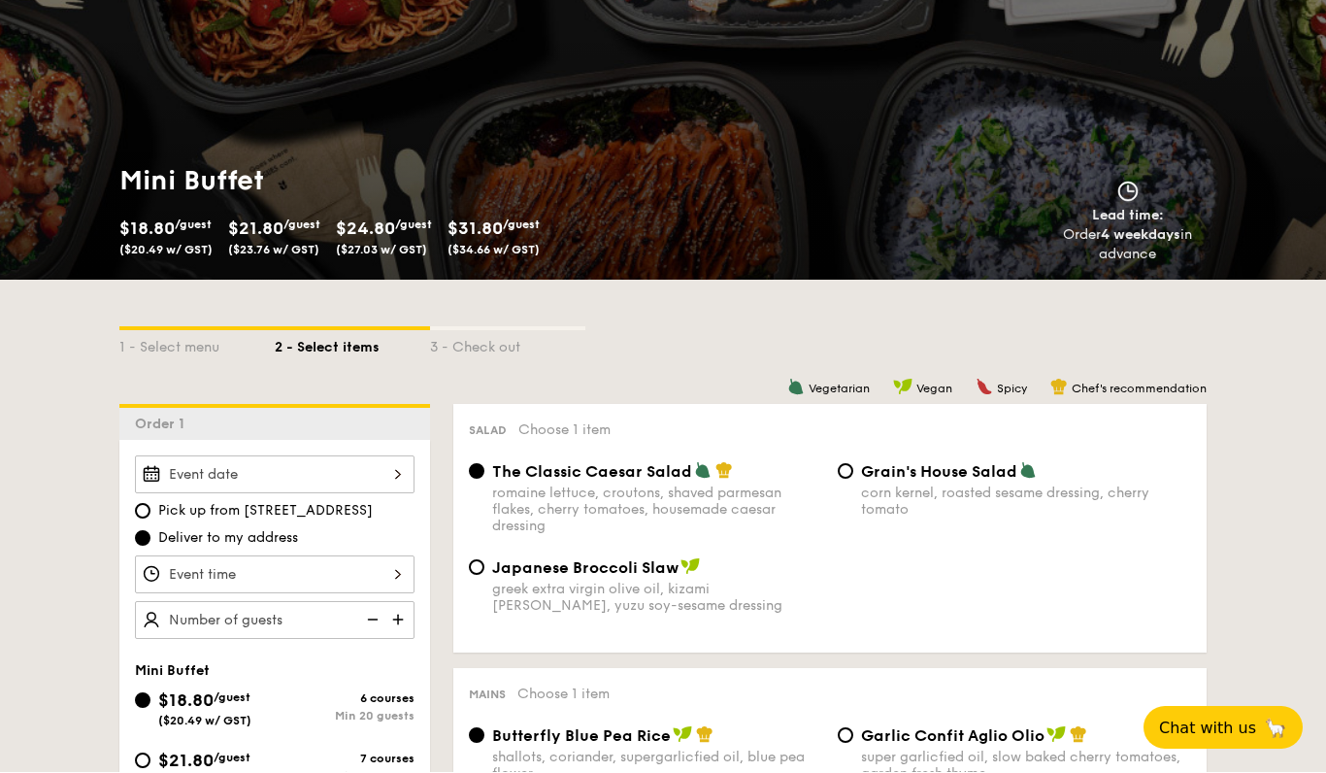
scroll to position [182, 0]
